Goal: Information Seeking & Learning: Learn about a topic

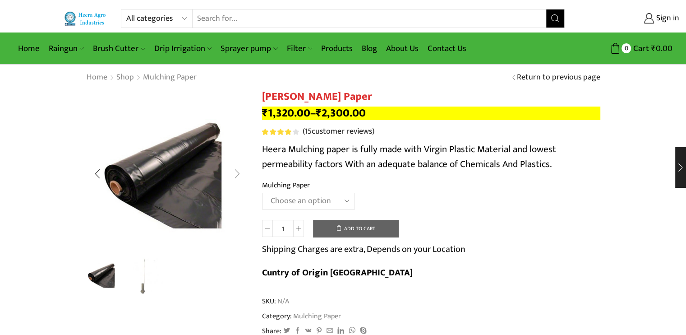
click at [236, 171] on div "Next slide" at bounding box center [237, 173] width 23 height 23
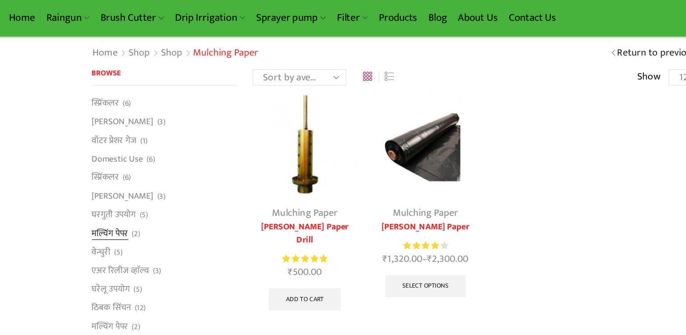
click at [94, 223] on link "मल्चिंग पेपर" at bounding box center [101, 225] width 30 height 15
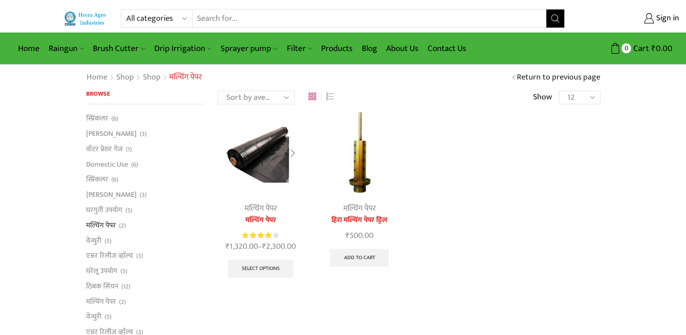
click at [249, 224] on link "मल्चिंग पेपर" at bounding box center [260, 220] width 85 height 11
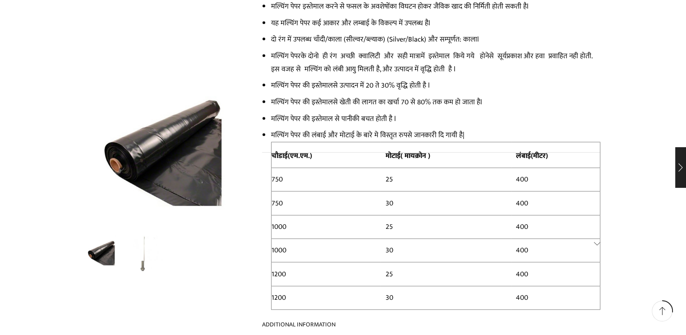
scroll to position [589, 0]
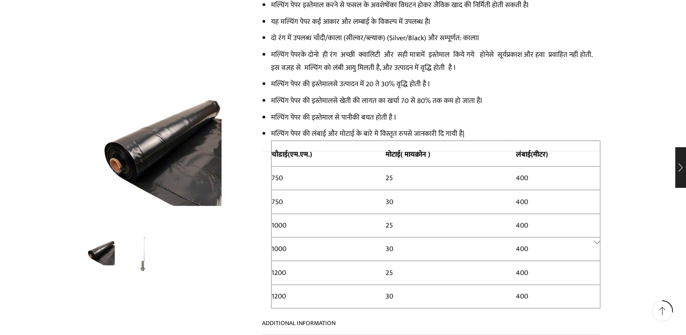
click at [277, 205] on link "Additional information" at bounding box center [431, 242] width 338 height 183
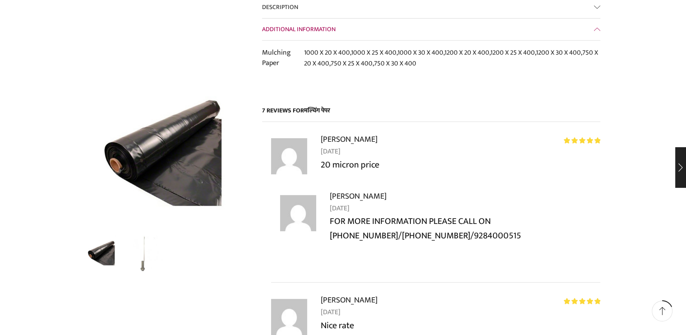
scroll to position [304, 0]
click at [333, 214] on p "FOR MORE INFORMATION PLEASE CALL ON 9307300137/9284000514/9284000515" at bounding box center [465, 228] width 271 height 29
click at [347, 214] on p "FOR MORE INFORMATION PLEASE CALL ON 9307300137/9284000514/9284000515" at bounding box center [465, 228] width 271 height 29
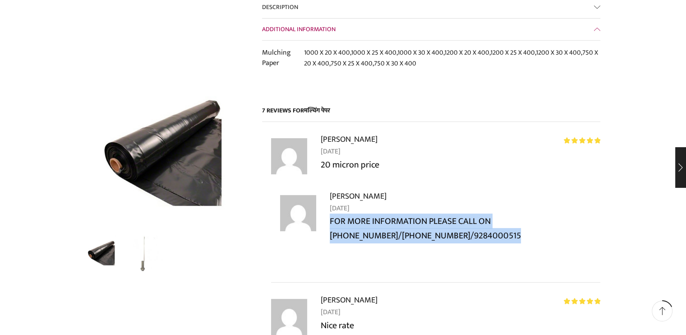
click at [347, 214] on p "FOR MORE INFORMATION PLEASE CALL ON 9307300137/9284000514/9284000515" at bounding box center [465, 228] width 271 height 29
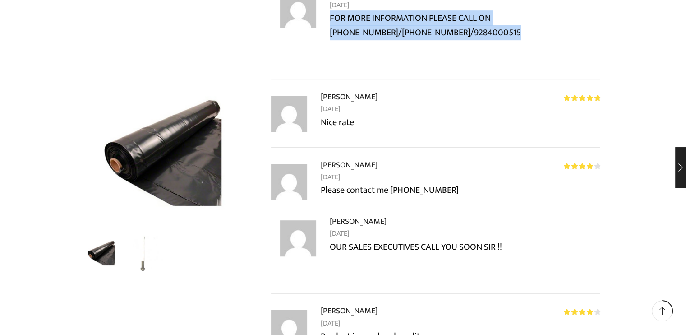
scroll to position [505, 0]
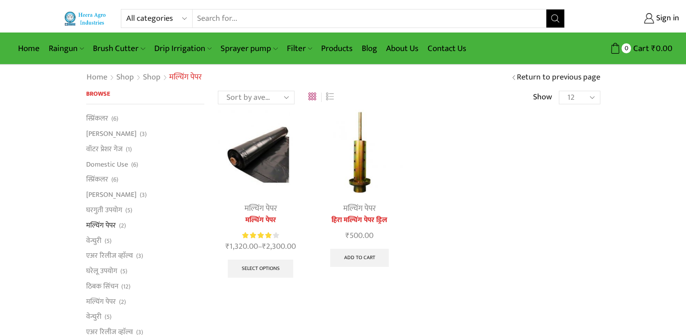
click at [336, 12] on input "Search input" at bounding box center [370, 18] width 354 height 18
click at [320, 20] on input "Search input" at bounding box center [370, 18] width 354 height 18
click at [294, 21] on input "Search input" at bounding box center [370, 18] width 354 height 18
